Goal: Information Seeking & Learning: Understand process/instructions

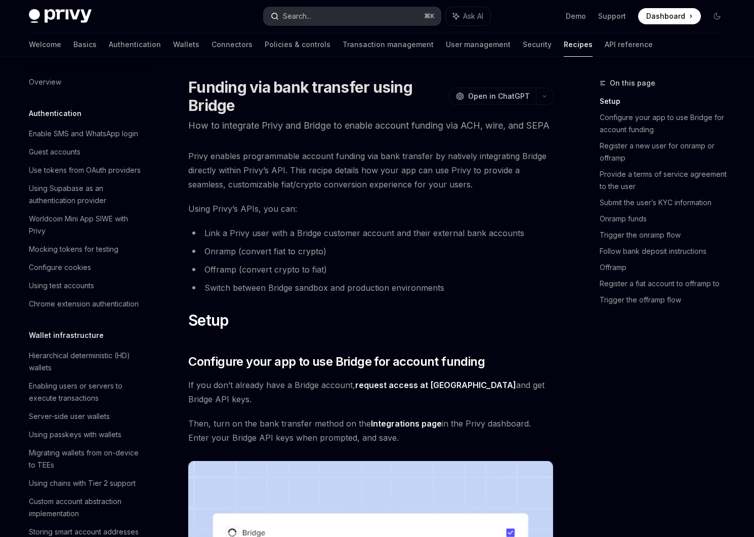
scroll to position [310, 0]
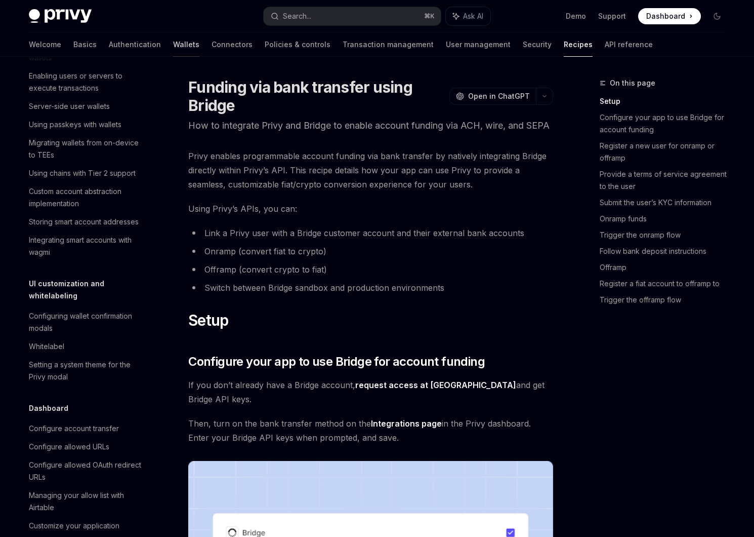
click at [173, 39] on link "Wallets" at bounding box center [186, 44] width 26 height 24
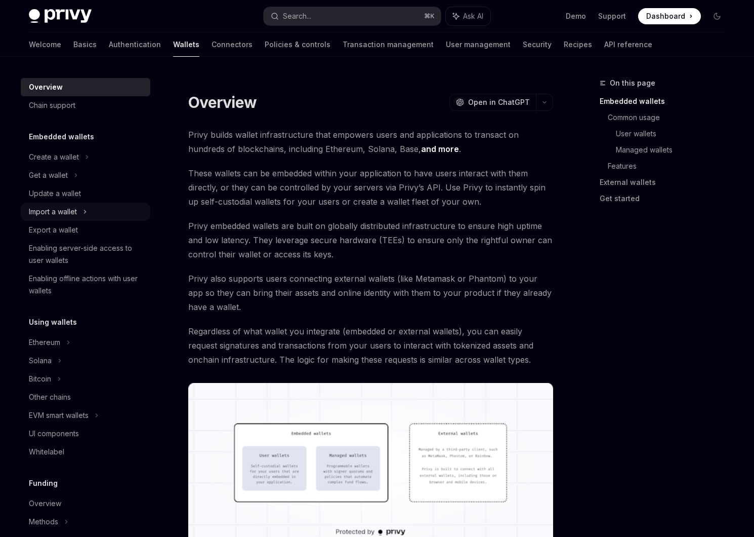
click at [76, 210] on div "Import a wallet" at bounding box center [53, 212] width 48 height 12
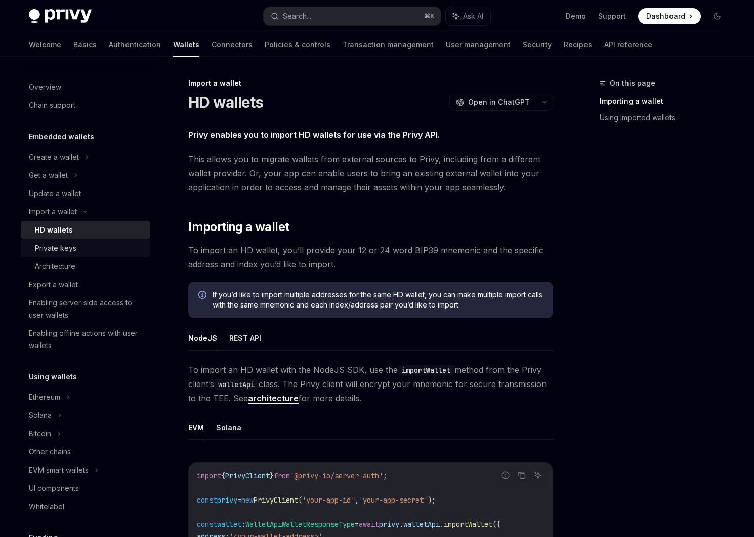
click at [92, 246] on div "Private keys" at bounding box center [89, 248] width 109 height 12
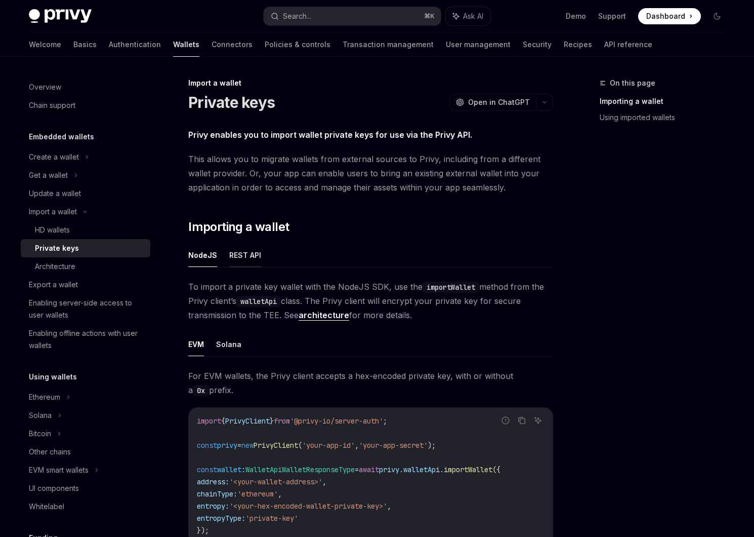
click at [247, 245] on button "REST API" at bounding box center [245, 255] width 32 height 24
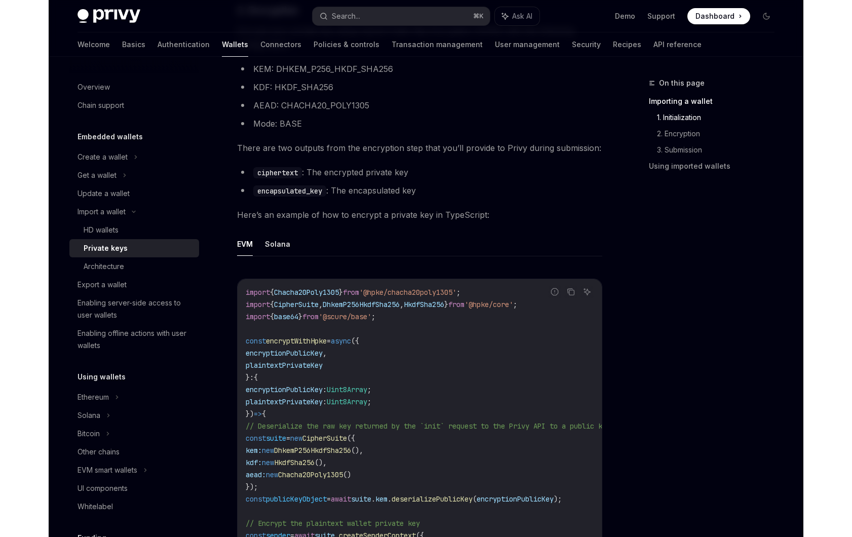
scroll to position [700, 0]
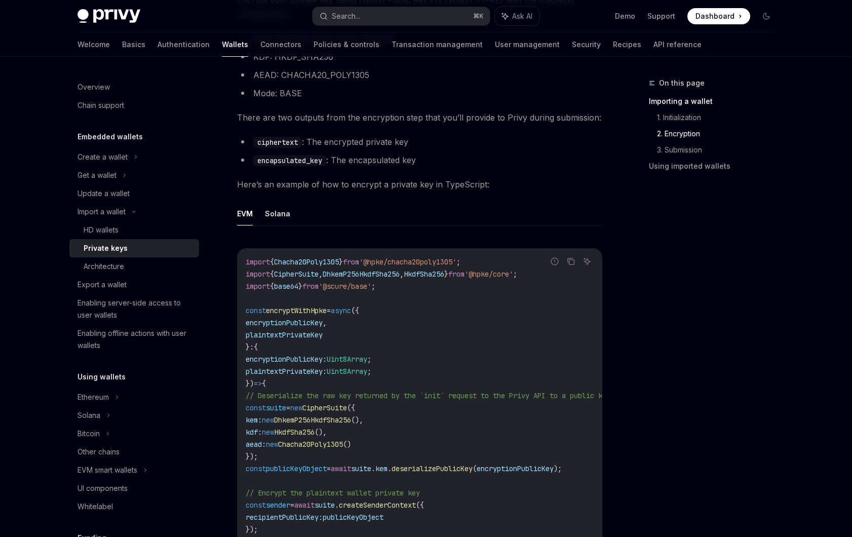
type textarea "*"
